Goal: Unclear: Unclear

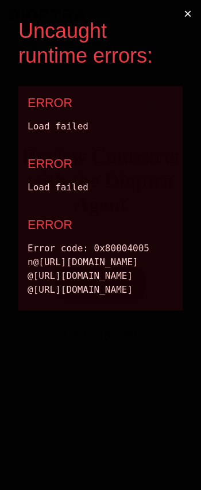
click at [186, 16] on button "×" at bounding box center [188, 14] width 26 height 28
